Goal: Task Accomplishment & Management: Use online tool/utility

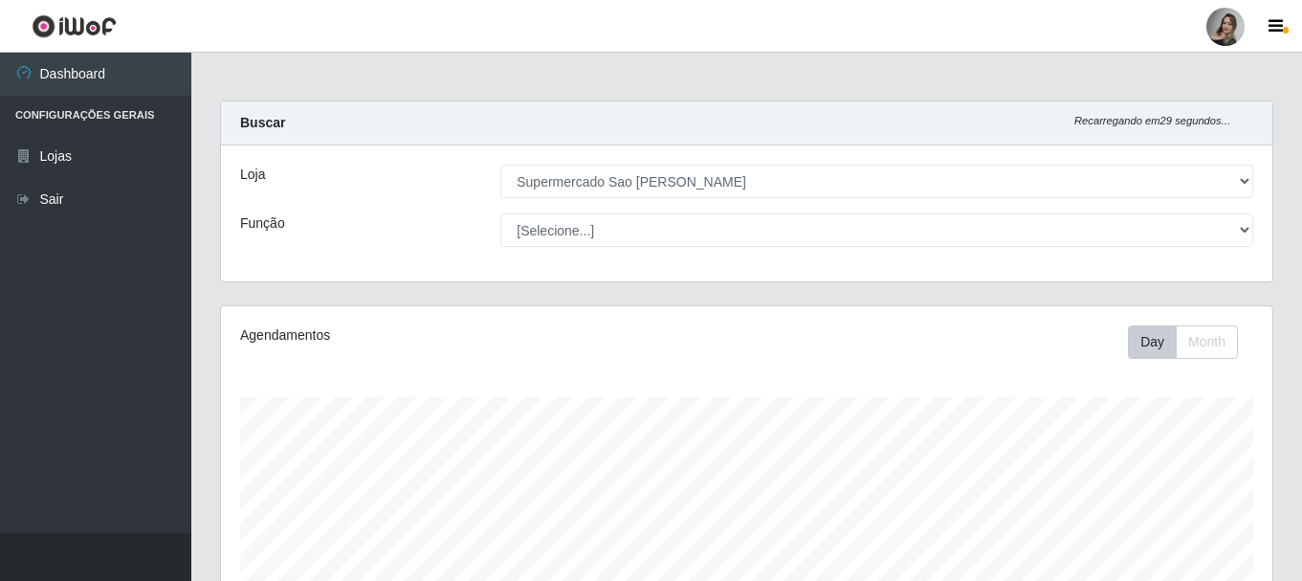
select select "383"
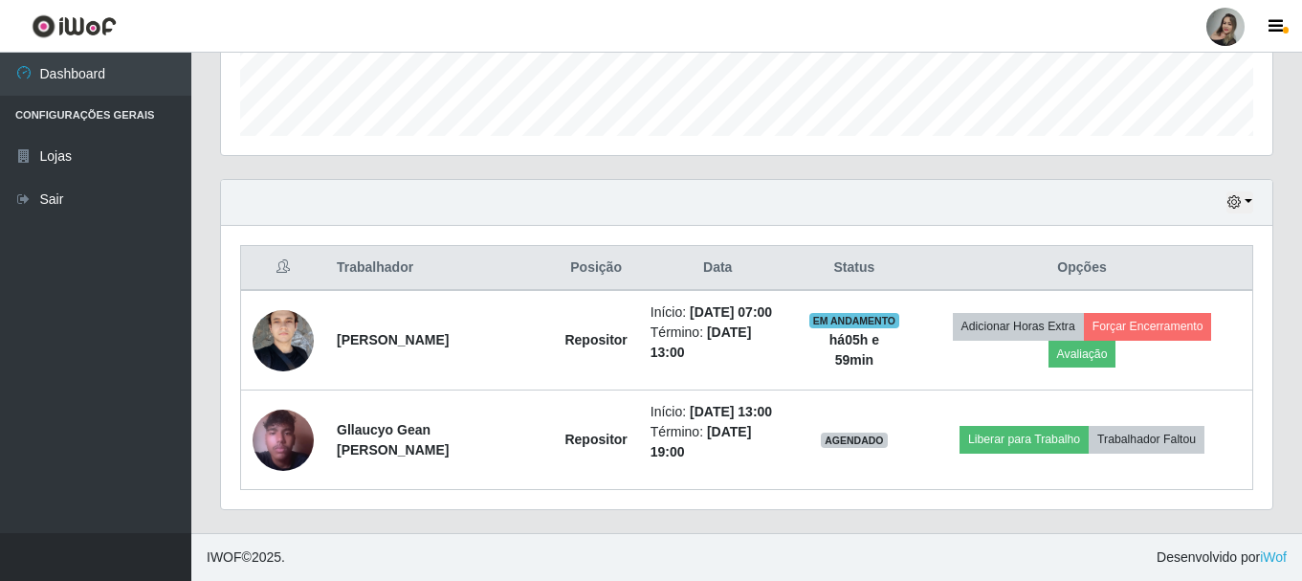
scroll to position [397, 1051]
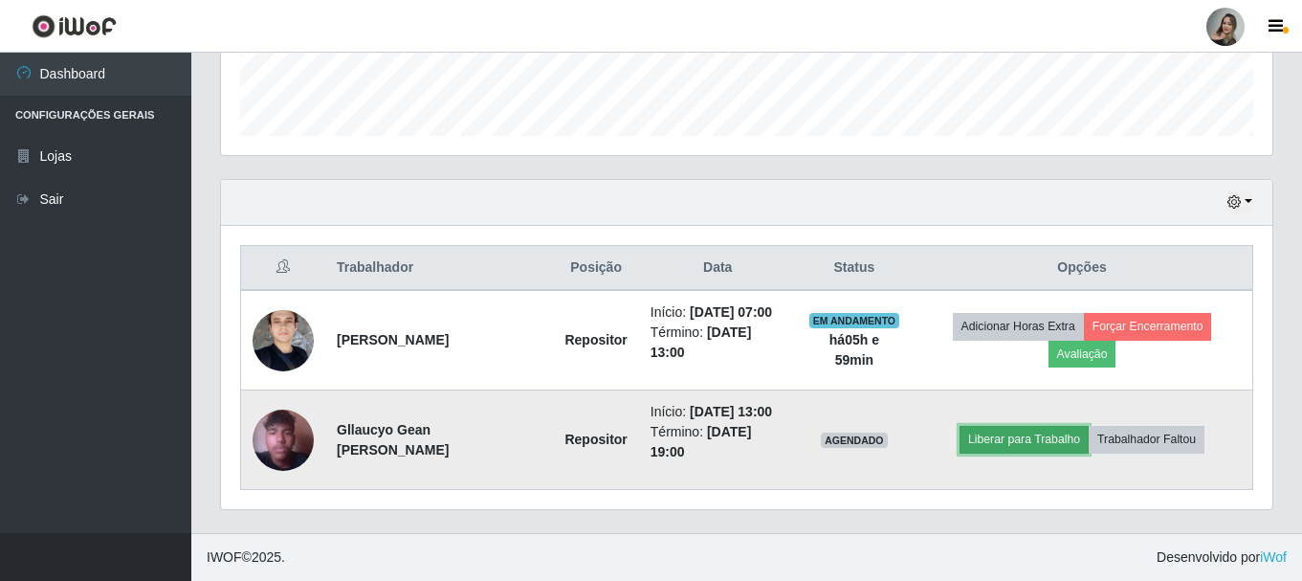
click at [1004, 439] on button "Liberar para Trabalho" at bounding box center [1024, 439] width 129 height 27
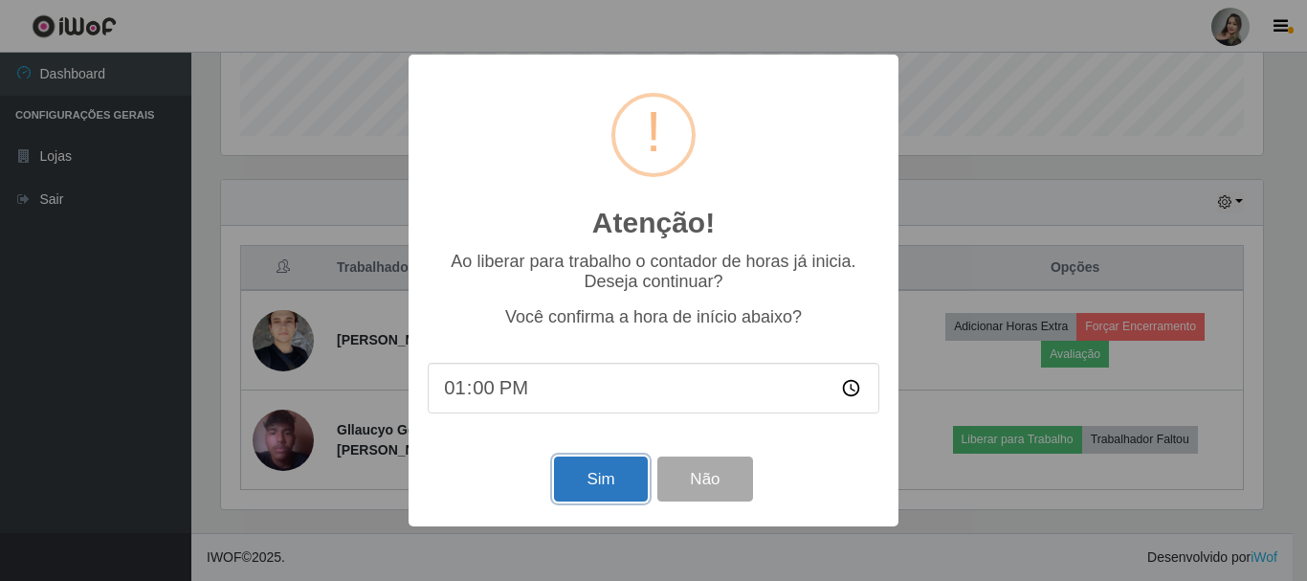
click at [585, 483] on button "Sim" at bounding box center [600, 478] width 93 height 45
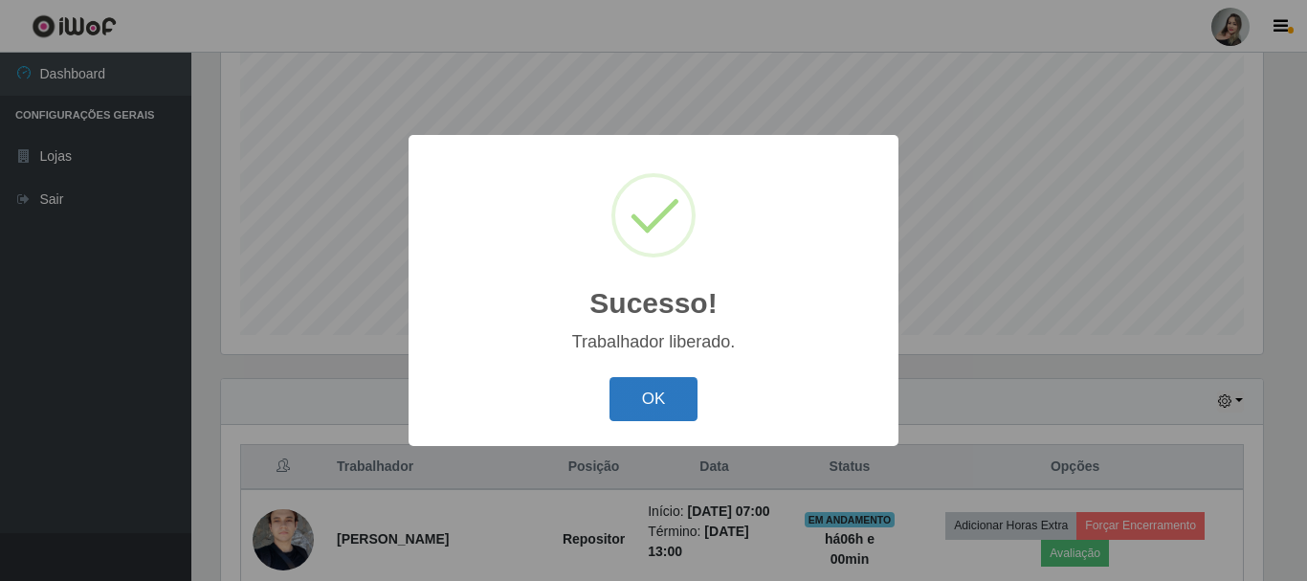
click at [646, 389] on button "OK" at bounding box center [653, 399] width 89 height 45
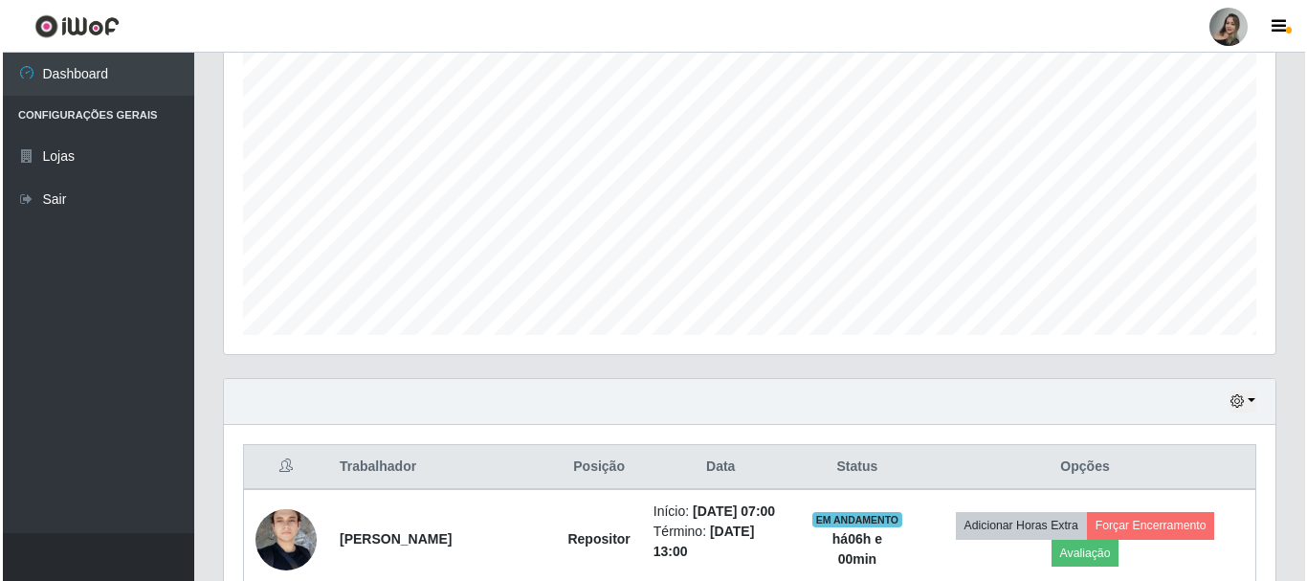
scroll to position [548, 0]
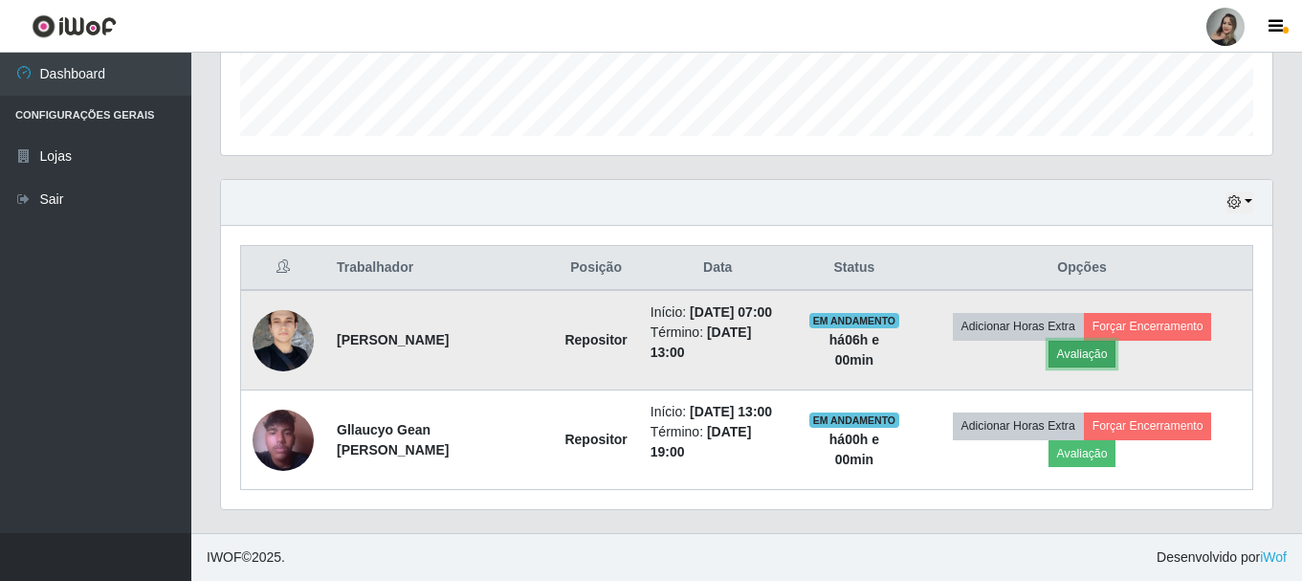
click at [1089, 355] on button "Avaliação" at bounding box center [1083, 354] width 68 height 27
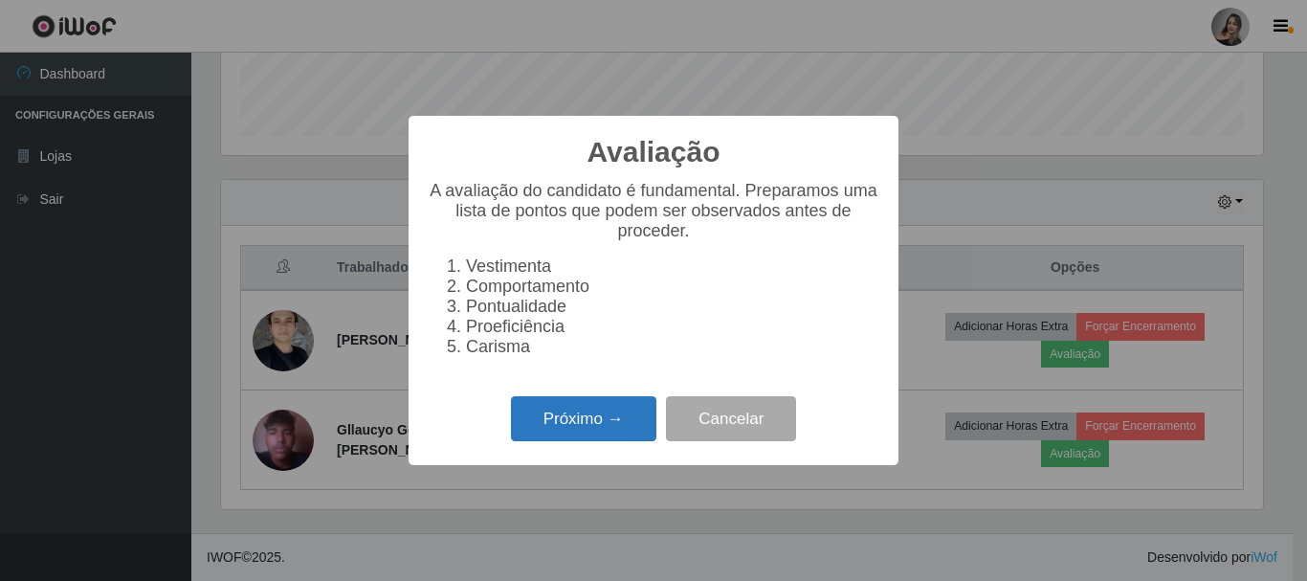
click at [555, 439] on button "Próximo →" at bounding box center [583, 418] width 145 height 45
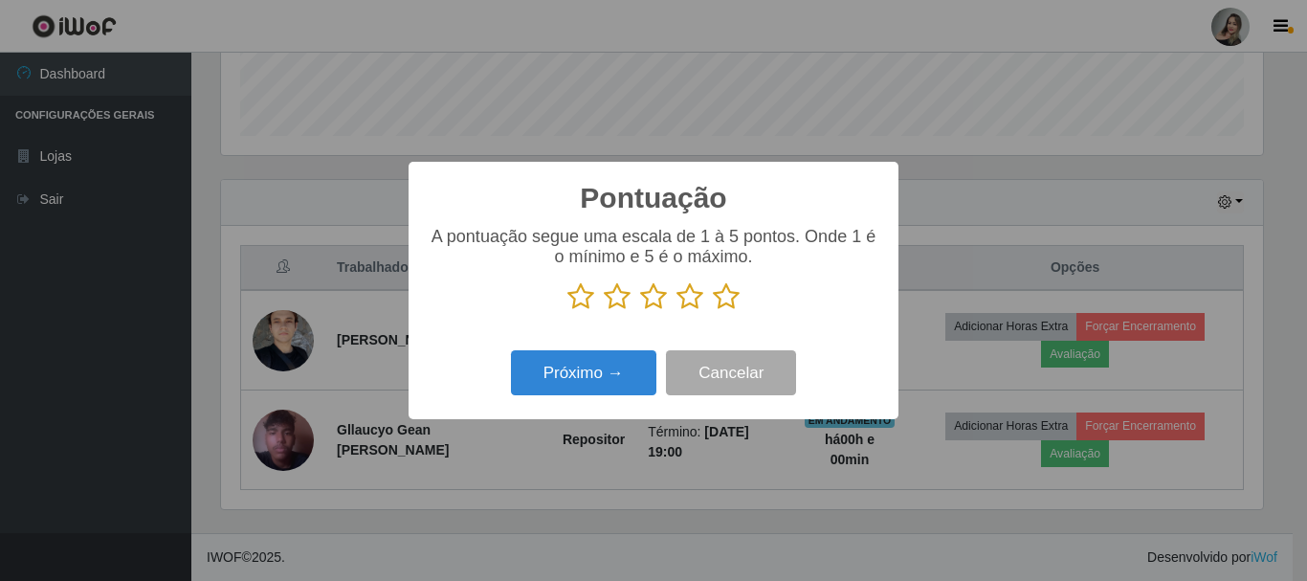
click at [726, 294] on icon at bounding box center [726, 296] width 27 height 29
click at [713, 311] on input "radio" at bounding box center [713, 311] width 0 height 0
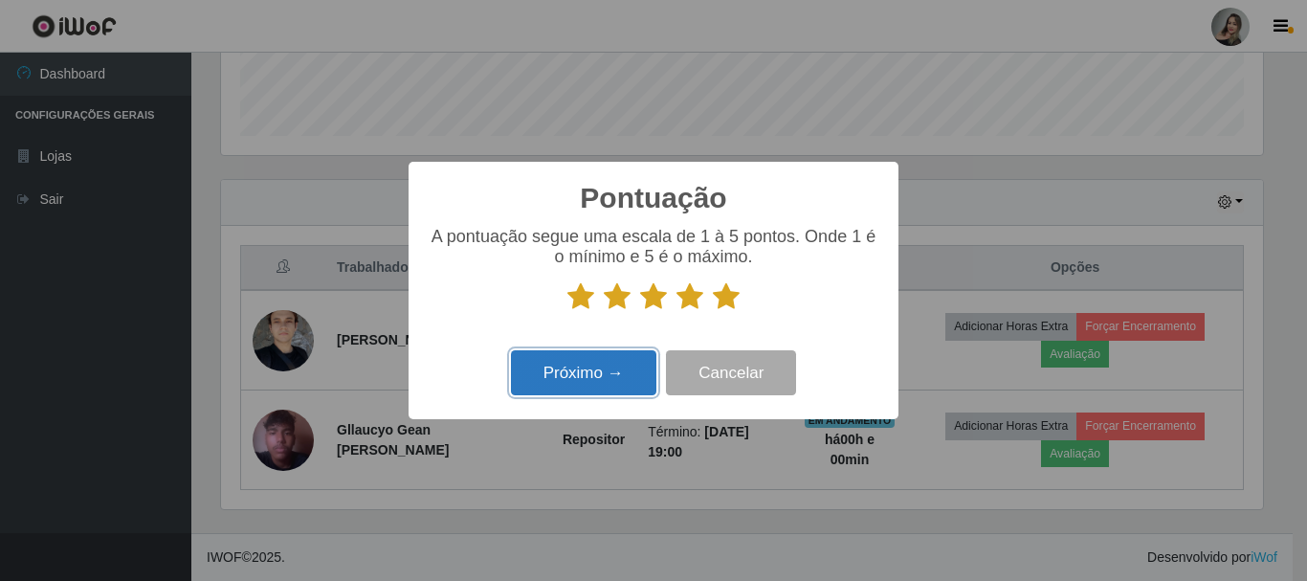
click at [638, 369] on button "Próximo →" at bounding box center [583, 372] width 145 height 45
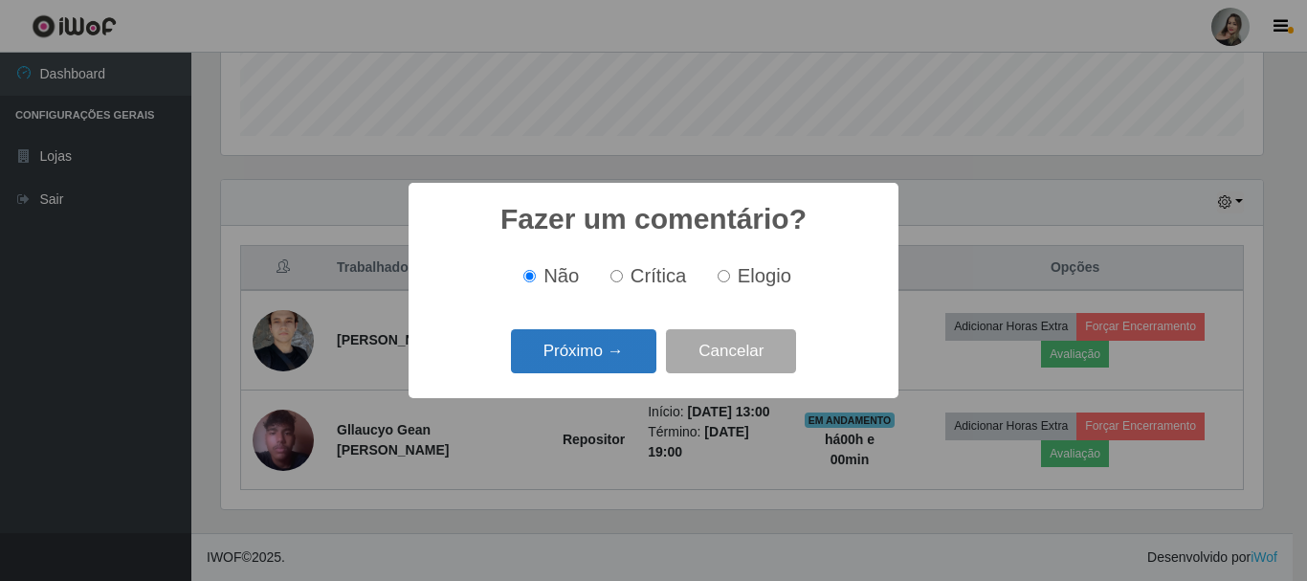
click at [605, 343] on button "Próximo →" at bounding box center [583, 351] width 145 height 45
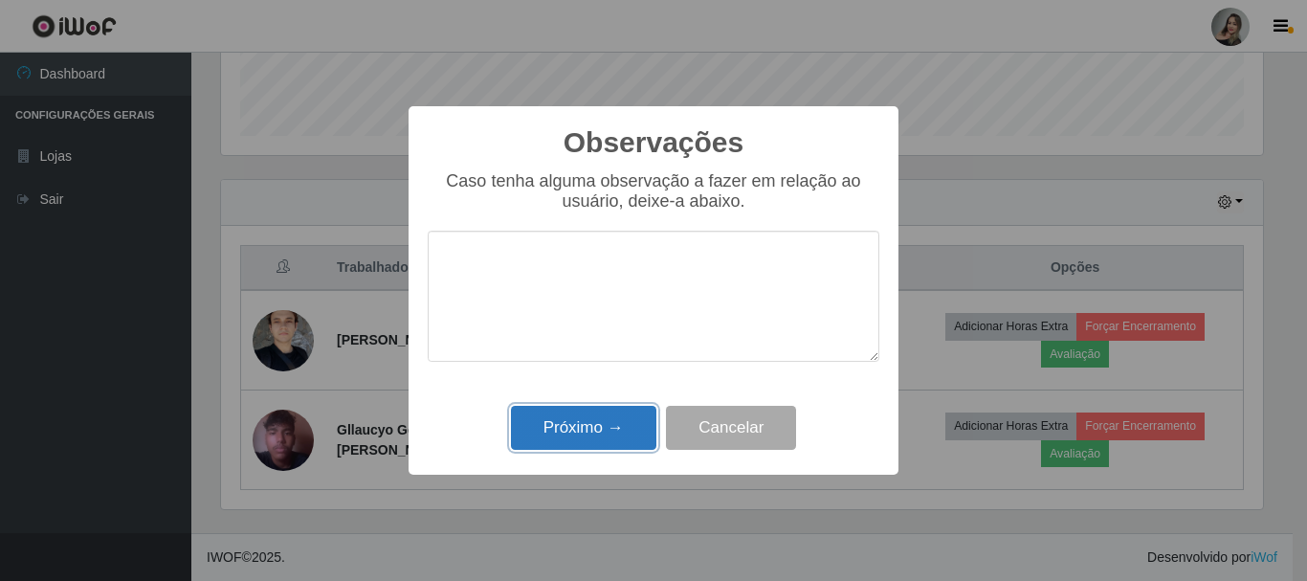
click at [566, 430] on button "Próximo →" at bounding box center [583, 428] width 145 height 45
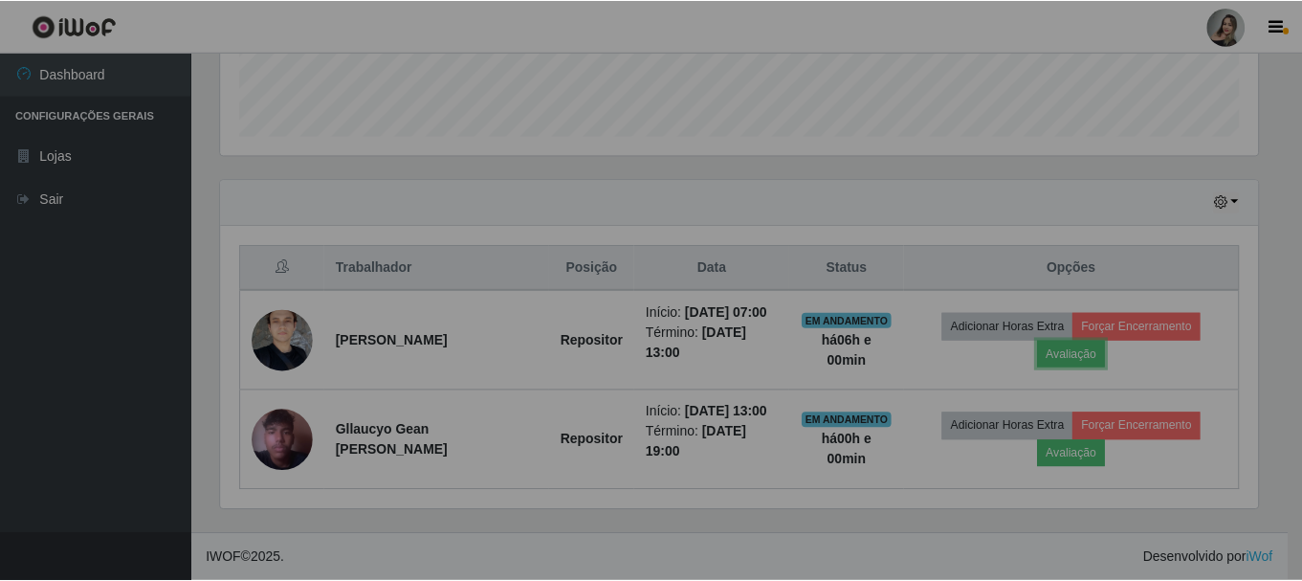
scroll to position [397, 1051]
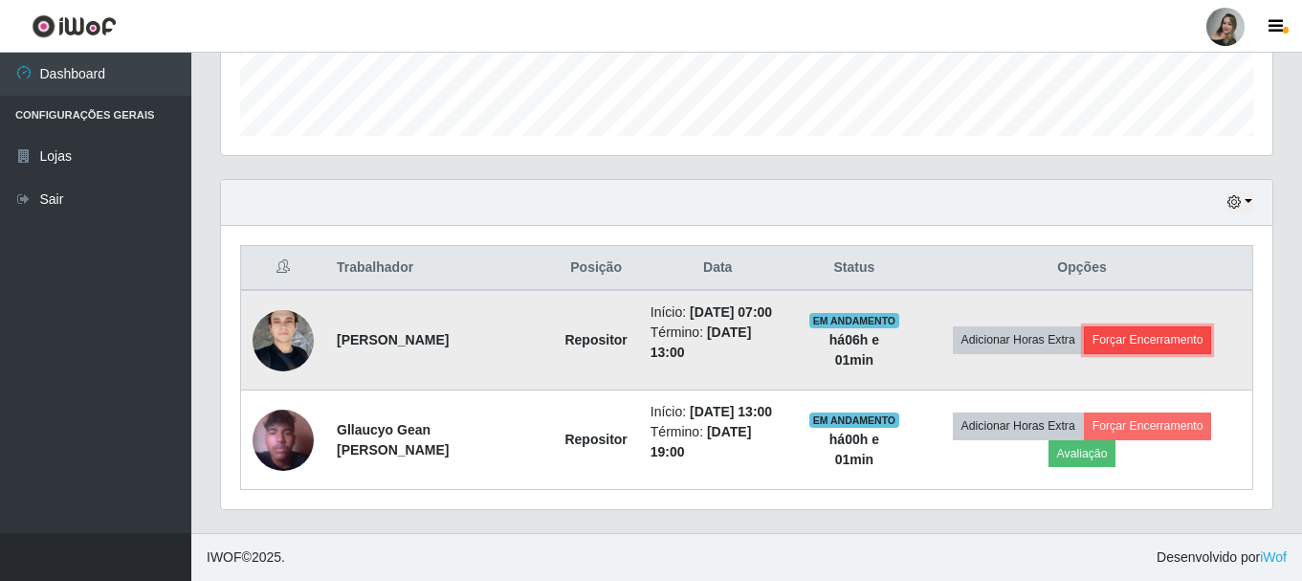
click at [1115, 344] on button "Forçar Encerramento" at bounding box center [1148, 339] width 128 height 27
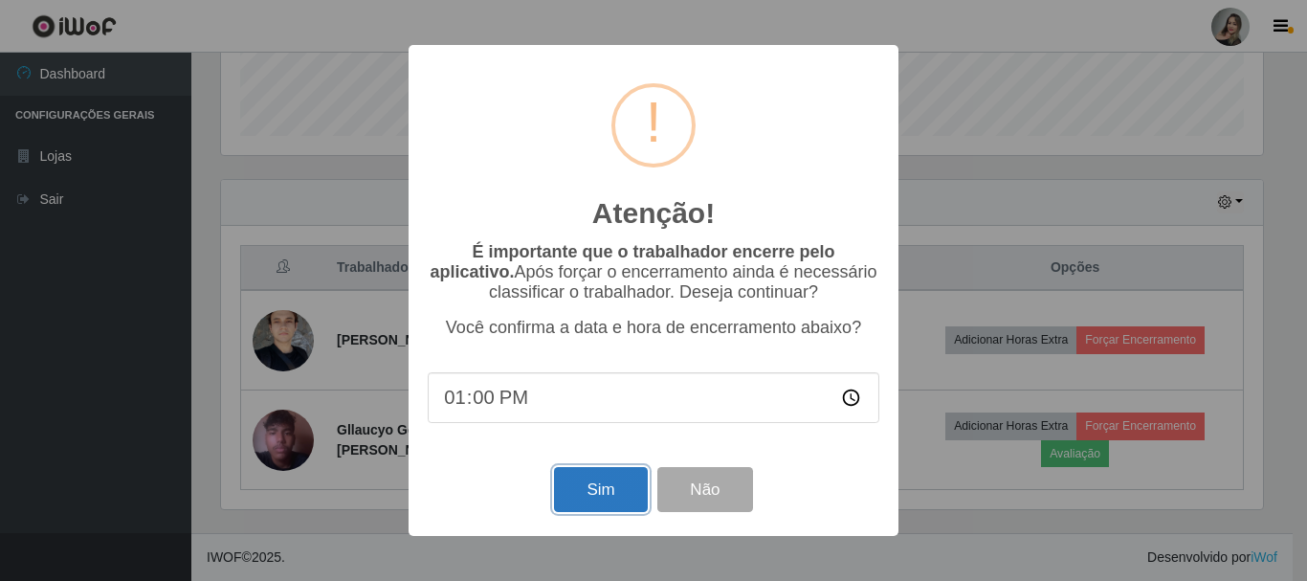
click at [625, 498] on button "Sim" at bounding box center [600, 489] width 93 height 45
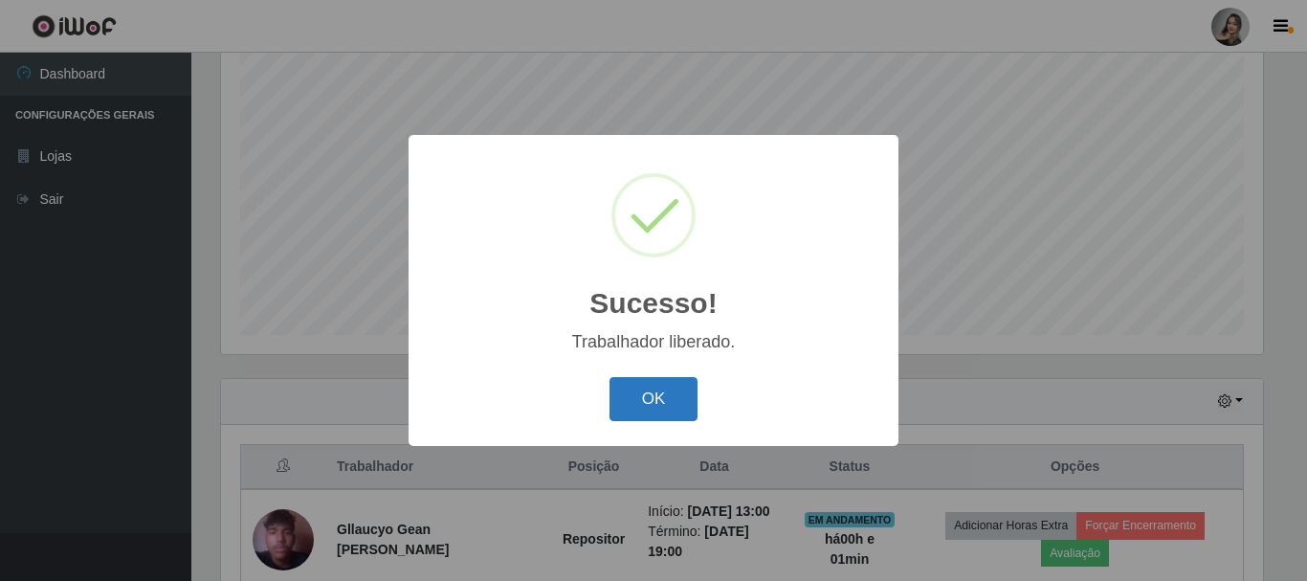
click at [660, 407] on button "OK" at bounding box center [653, 399] width 89 height 45
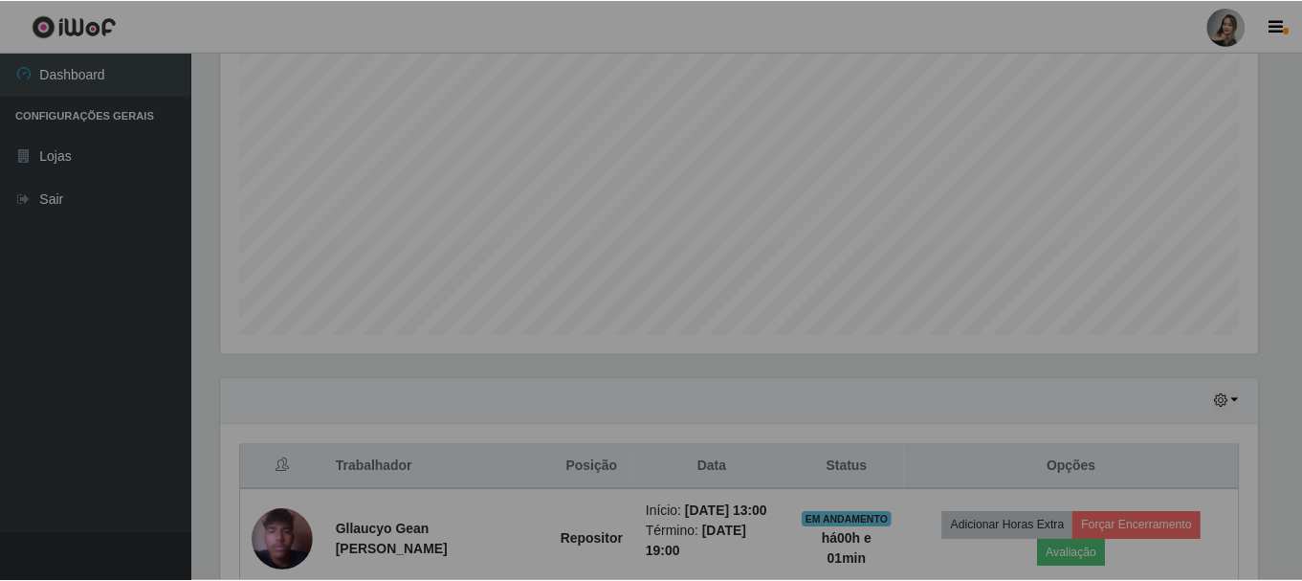
scroll to position [397, 1051]
